Goal: Transaction & Acquisition: Purchase product/service

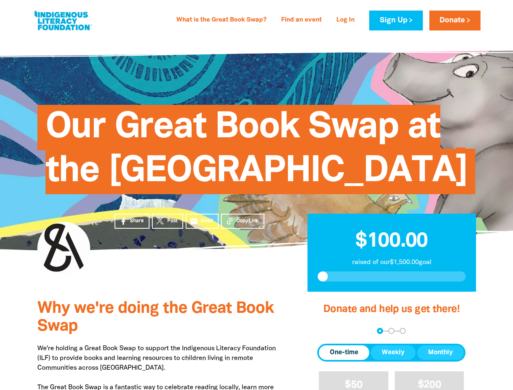
click at [257, 194] on span "Our Great Book Swap at the [GEOGRAPHIC_DATA]" at bounding box center [257, 152] width 422 height 83
click at [243, 225] on span "Copy Link" at bounding box center [248, 220] width 22 height 7
click at [328, 334] on div "arrow_back Back Step 1 Step 2 Step 3" at bounding box center [391, 331] width 148 height 6
click at [380, 332] on div "Navigate to step 1 of 3 to enter your donation amount" at bounding box center [380, 331] width 2 height 2
click at [344, 360] on span "Donation frequency" at bounding box center [344, 353] width 50 height 15
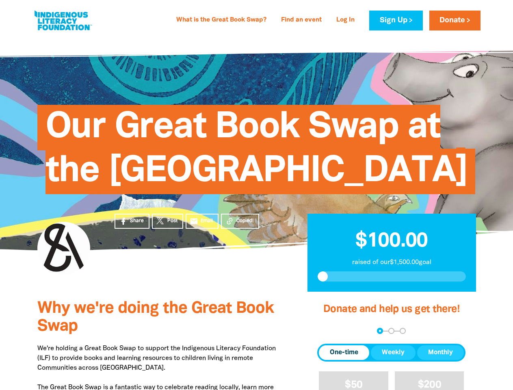
click at [394, 360] on button "Weekly" at bounding box center [393, 353] width 45 height 15
click at [441, 360] on button "Monthly" at bounding box center [440, 353] width 47 height 15
